Goal: Task Accomplishment & Management: Manage account settings

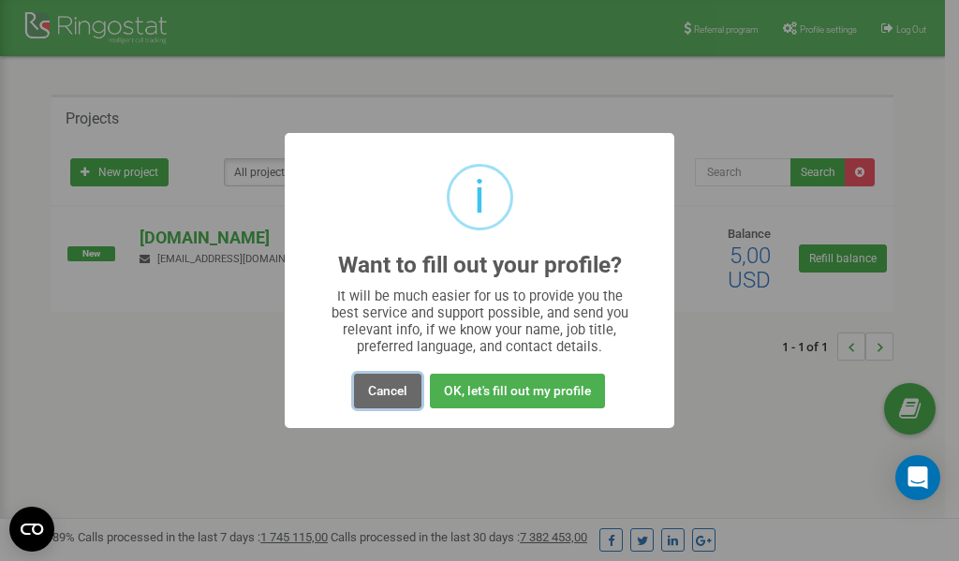
click at [384, 390] on button "Cancel" at bounding box center [387, 391] width 67 height 35
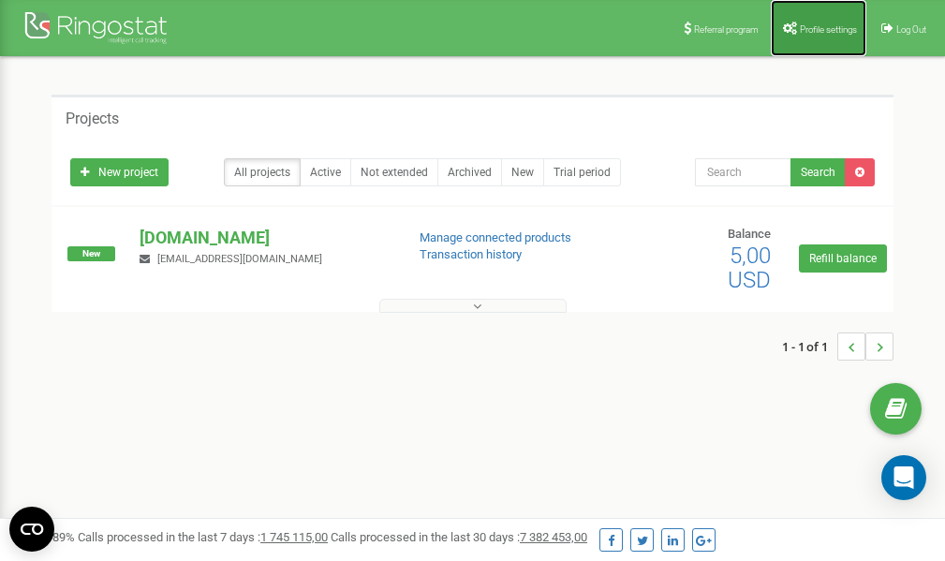
click at [819, 28] on span "Profile settings" at bounding box center [828, 29] width 57 height 10
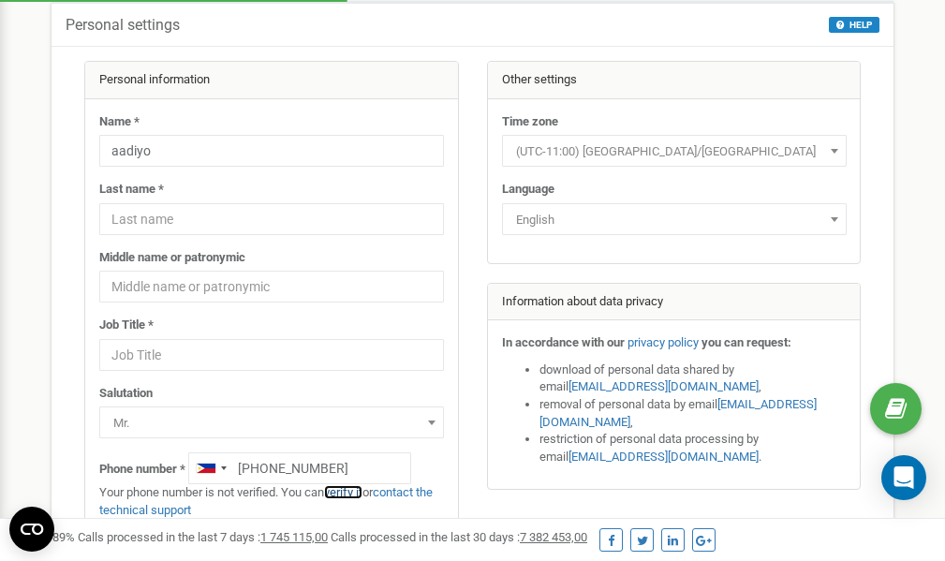
click at [349, 492] on link "verify it" at bounding box center [343, 492] width 38 height 14
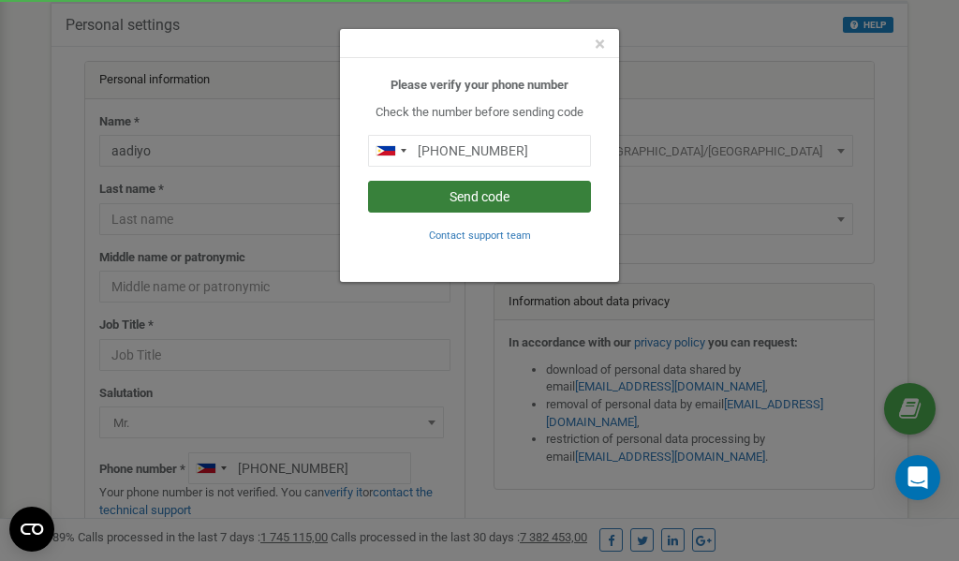
click at [480, 198] on button "Send code" at bounding box center [479, 197] width 223 height 32
